Goal: Task Accomplishment & Management: Use online tool/utility

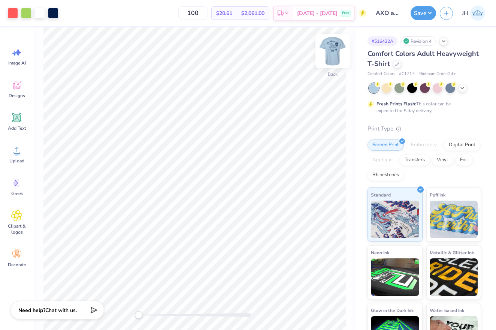
click at [332, 53] on img at bounding box center [333, 51] width 30 height 30
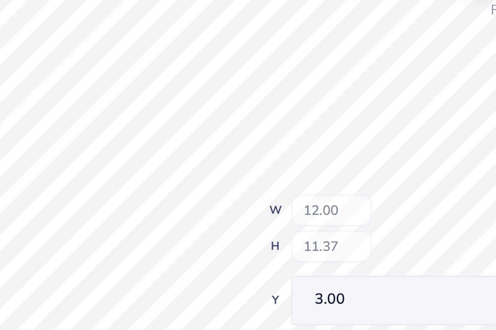
type input "3.37"
type input "4.40"
type input "4.90"
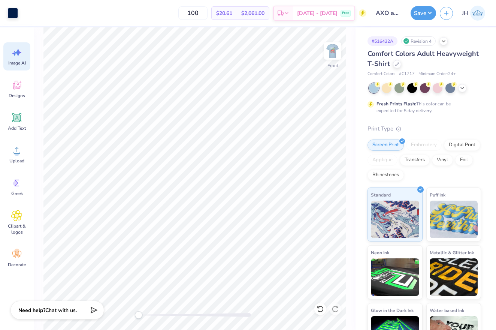
click at [16, 58] on div "Image AI" at bounding box center [16, 56] width 27 height 28
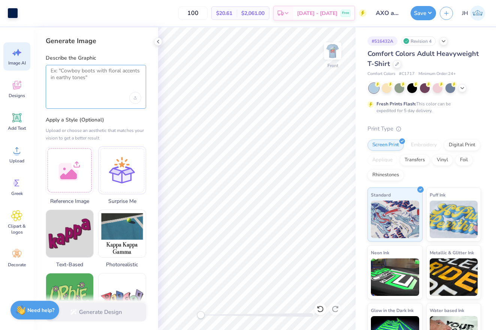
click at [68, 73] on textarea at bounding box center [96, 76] width 91 height 19
click at [136, 95] on div "Upload image" at bounding box center [135, 98] width 12 height 12
click at [138, 96] on div "Upload image" at bounding box center [135, 98] width 12 height 12
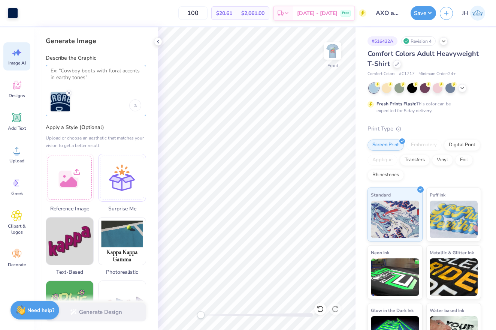
click at [80, 75] on textarea at bounding box center [96, 76] width 91 height 19
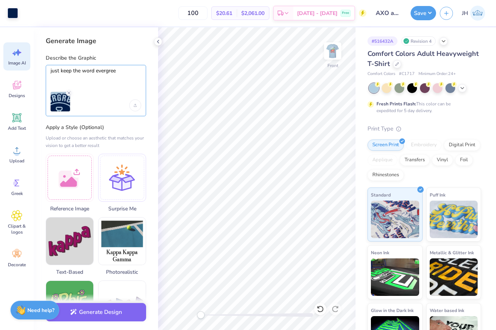
type textarea "just keep the word evergreen"
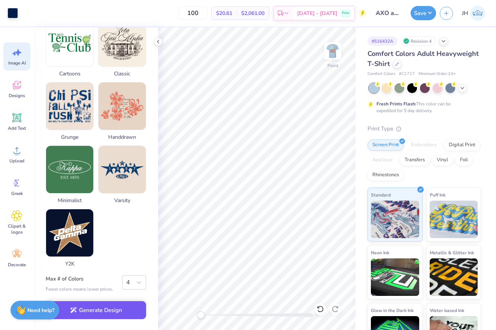
scroll to position [330, 0]
click at [104, 310] on button "Generate Design" at bounding box center [96, 310] width 100 height 18
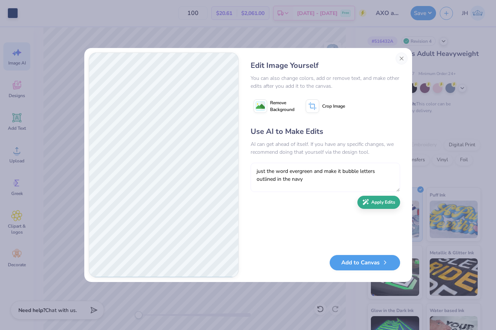
type textarea "just the word evergreen and make it bubble letters outlined in the navy"
click at [390, 207] on button "Apply Edits" at bounding box center [379, 202] width 43 height 13
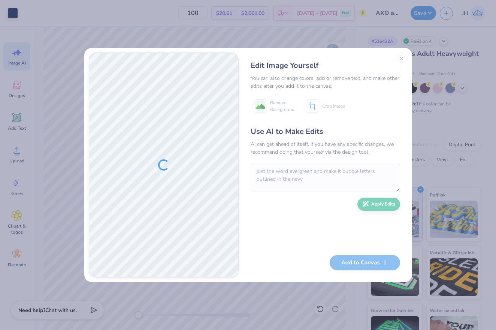
click at [400, 59] on div "Edit Image Yourself You can also change colors, add or remove text, and make ot…" at bounding box center [325, 164] width 165 height 225
click at [400, 57] on div "Edit Image Yourself You can also change colors, add or remove text, and make ot…" at bounding box center [325, 164] width 165 height 225
click at [401, 56] on div "Edit Image Yourself You can also change colors, add or remove text, and make ot…" at bounding box center [325, 164] width 165 height 225
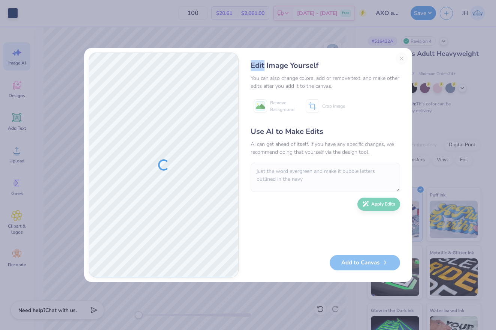
click at [401, 56] on div "Edit Image Yourself You can also change colors, add or remove text, and make ot…" at bounding box center [325, 164] width 165 height 225
click at [388, 64] on div "Edit Image Yourself" at bounding box center [326, 65] width 150 height 11
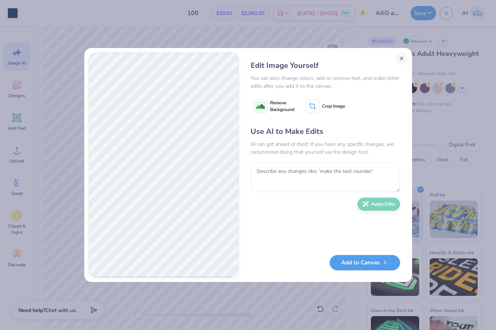
click at [399, 55] on button "Close" at bounding box center [402, 58] width 12 height 12
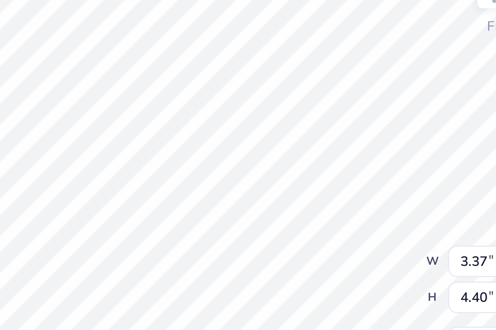
type input "0.17"
type input "0.39"
type input "6.63"
type input "3.37"
type input "4.40"
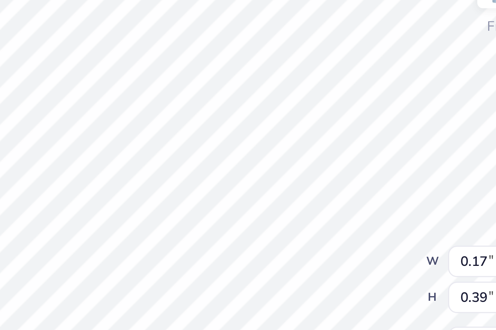
type input "4.90"
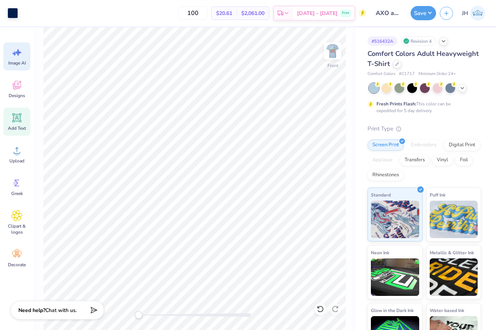
click at [19, 122] on icon at bounding box center [16, 117] width 9 height 9
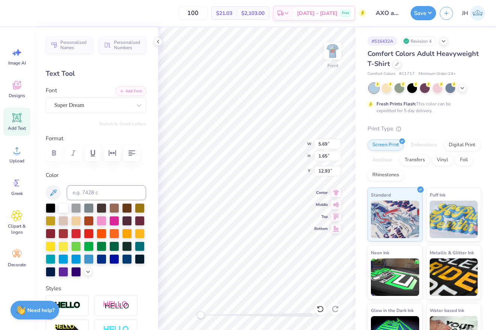
type textarea "T"
type textarea "EVERGREEN"
click at [116, 107] on div "Super Dream" at bounding box center [93, 105] width 79 height 12
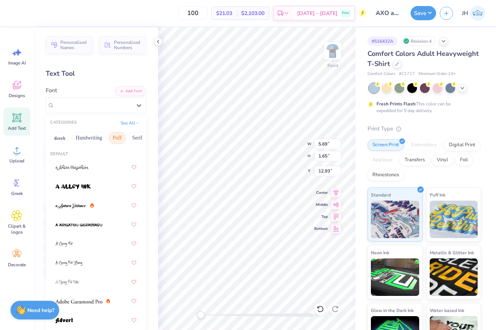
click at [118, 138] on button "Puff" at bounding box center [117, 138] width 17 height 12
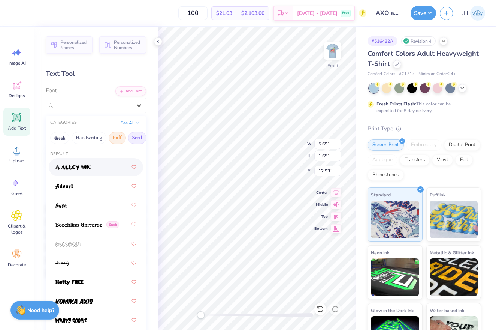
click at [133, 139] on button "Serif" at bounding box center [137, 138] width 18 height 12
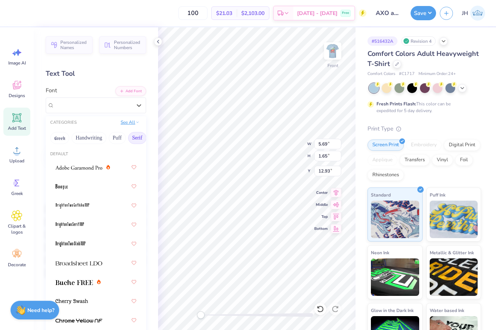
click at [129, 122] on button "See All" at bounding box center [129, 121] width 23 height 7
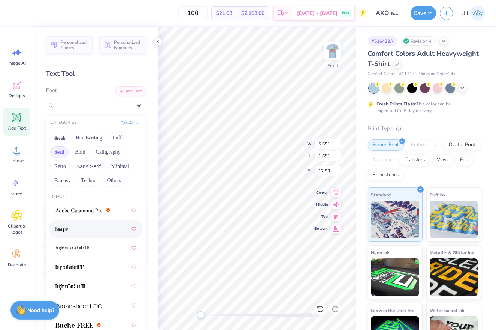
click at [84, 232] on div at bounding box center [95, 228] width 81 height 13
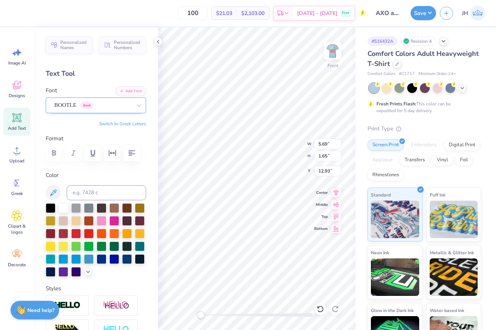
click at [111, 106] on div "BOOTLE Greek" at bounding box center [93, 105] width 79 height 12
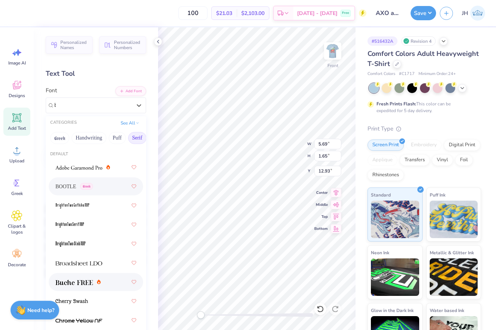
scroll to position [0, 0]
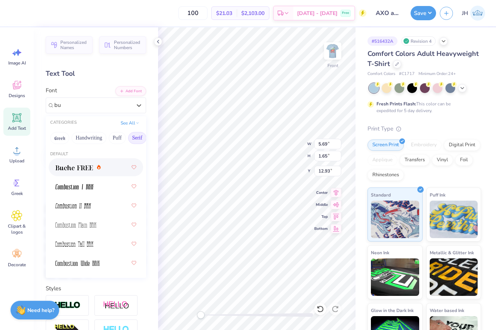
type input "b"
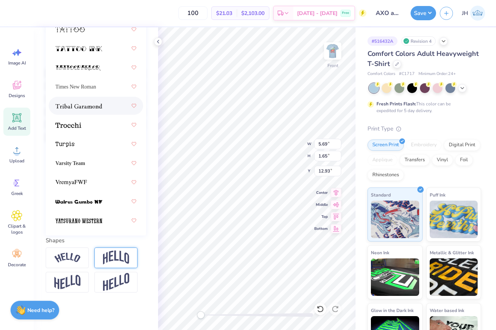
scroll to position [136, 0]
click at [107, 259] on img at bounding box center [116, 257] width 26 height 14
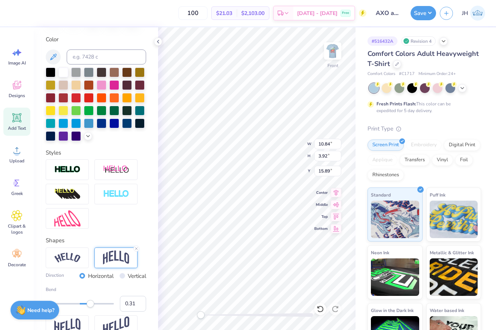
type input "0.30"
drag, startPoint x: 97, startPoint y: 304, endPoint x: 90, endPoint y: 304, distance: 7.1
click at [90, 304] on div "Accessibility label" at bounding box center [90, 303] width 7 height 7
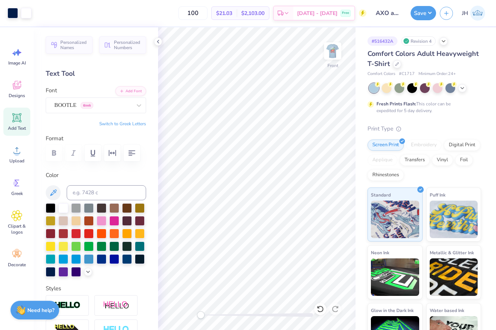
scroll to position [0, 0]
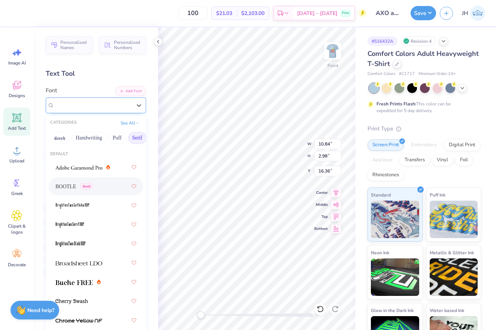
click at [129, 107] on div "BOOTLE Greek" at bounding box center [93, 105] width 79 height 12
click at [132, 123] on button "See All" at bounding box center [129, 121] width 23 height 7
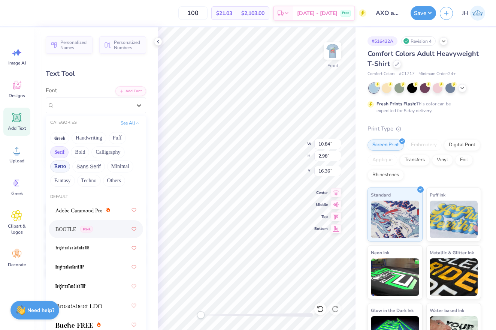
click at [58, 167] on button "Retro" at bounding box center [60, 166] width 20 height 12
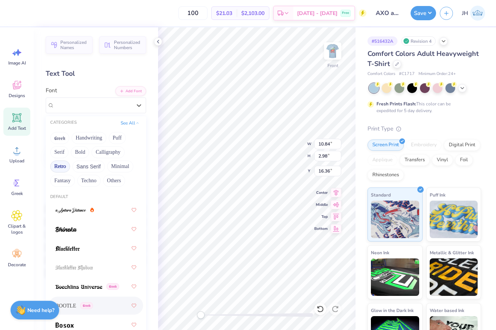
click at [58, 167] on button "Retro" at bounding box center [60, 166] width 20 height 12
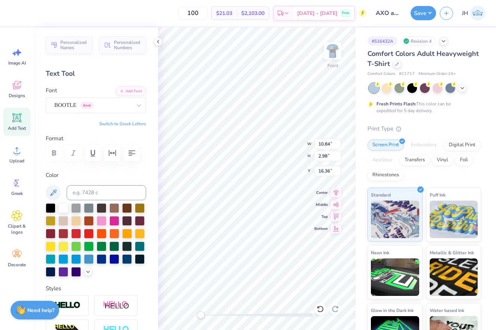
scroll to position [0, 0]
type textarea "EVEGREEN"
click at [158, 40] on icon at bounding box center [158, 42] width 6 height 6
